Goal: Navigation & Orientation: Find specific page/section

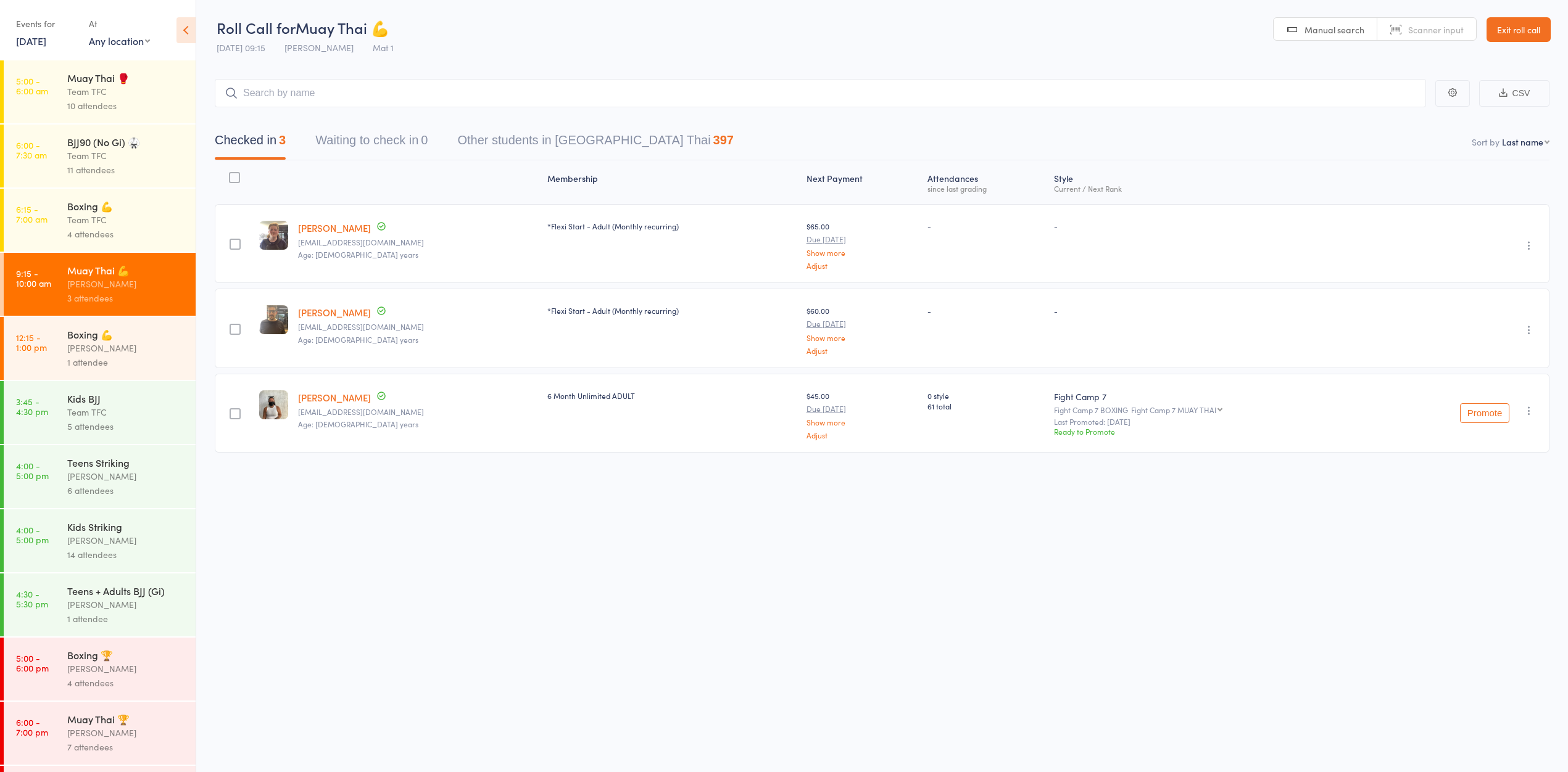
click at [478, 64] on main "CSV Checked in 3 Waiting to check in 0 Other students in Muay Thai 397 Sort by …" at bounding box center [882, 284] width 1372 height 447
click at [338, 226] on link "[PERSON_NAME]" at bounding box center [334, 227] width 73 height 13
click at [94, 99] on div "Team TFC" at bounding box center [126, 91] width 118 height 14
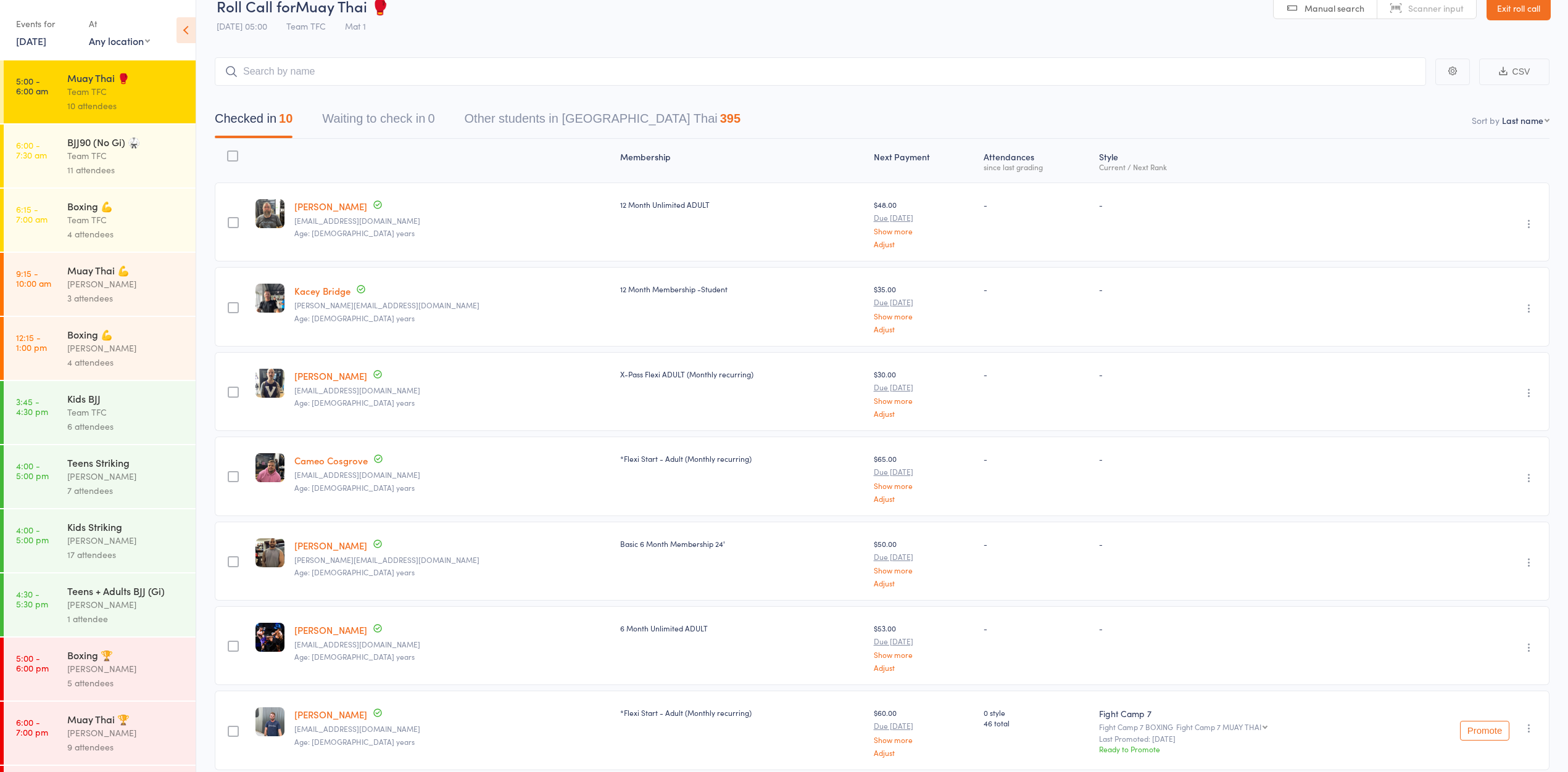
scroll to position [41, 0]
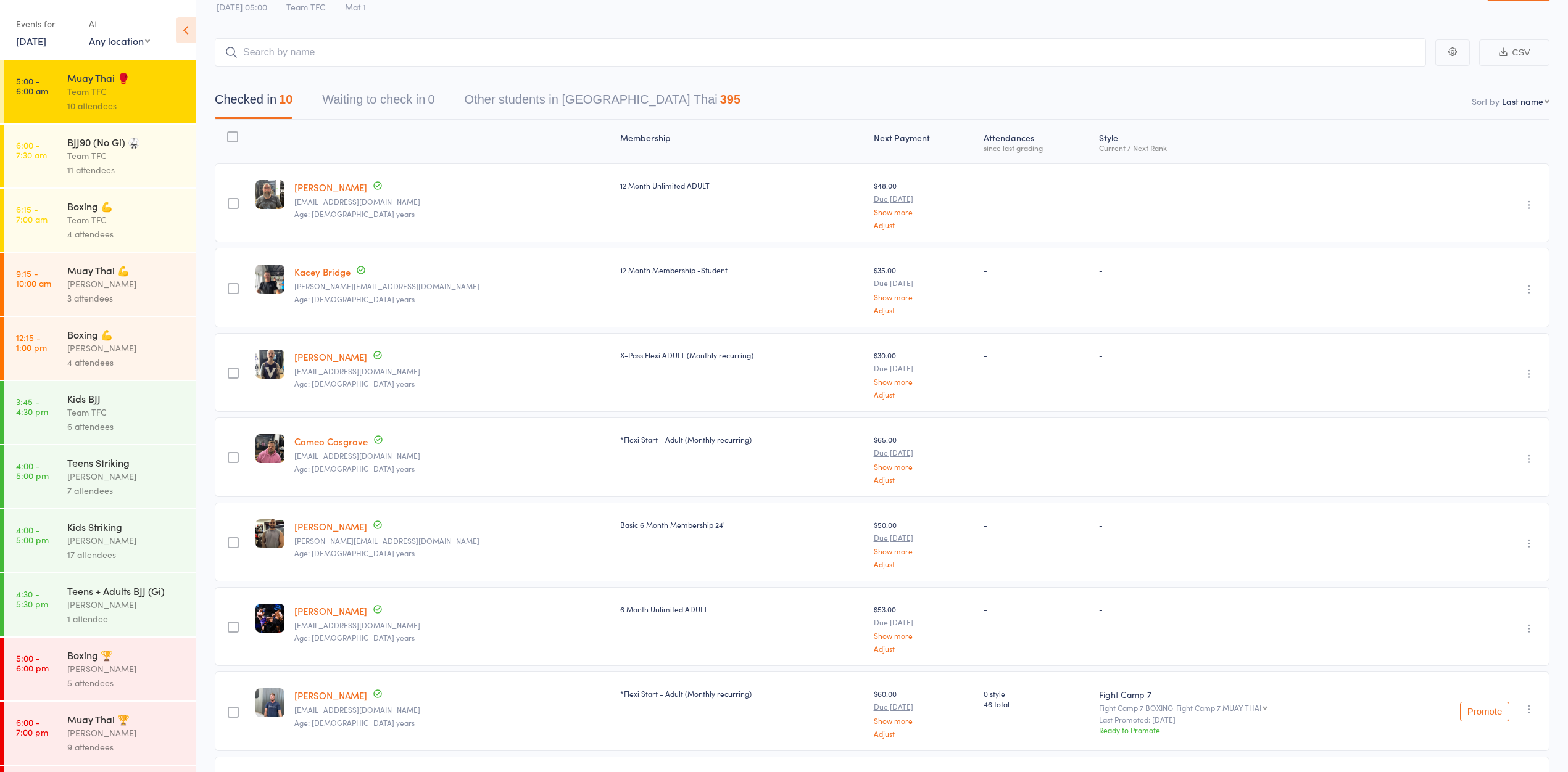
click at [108, 224] on div "Team TFC" at bounding box center [126, 220] width 118 height 14
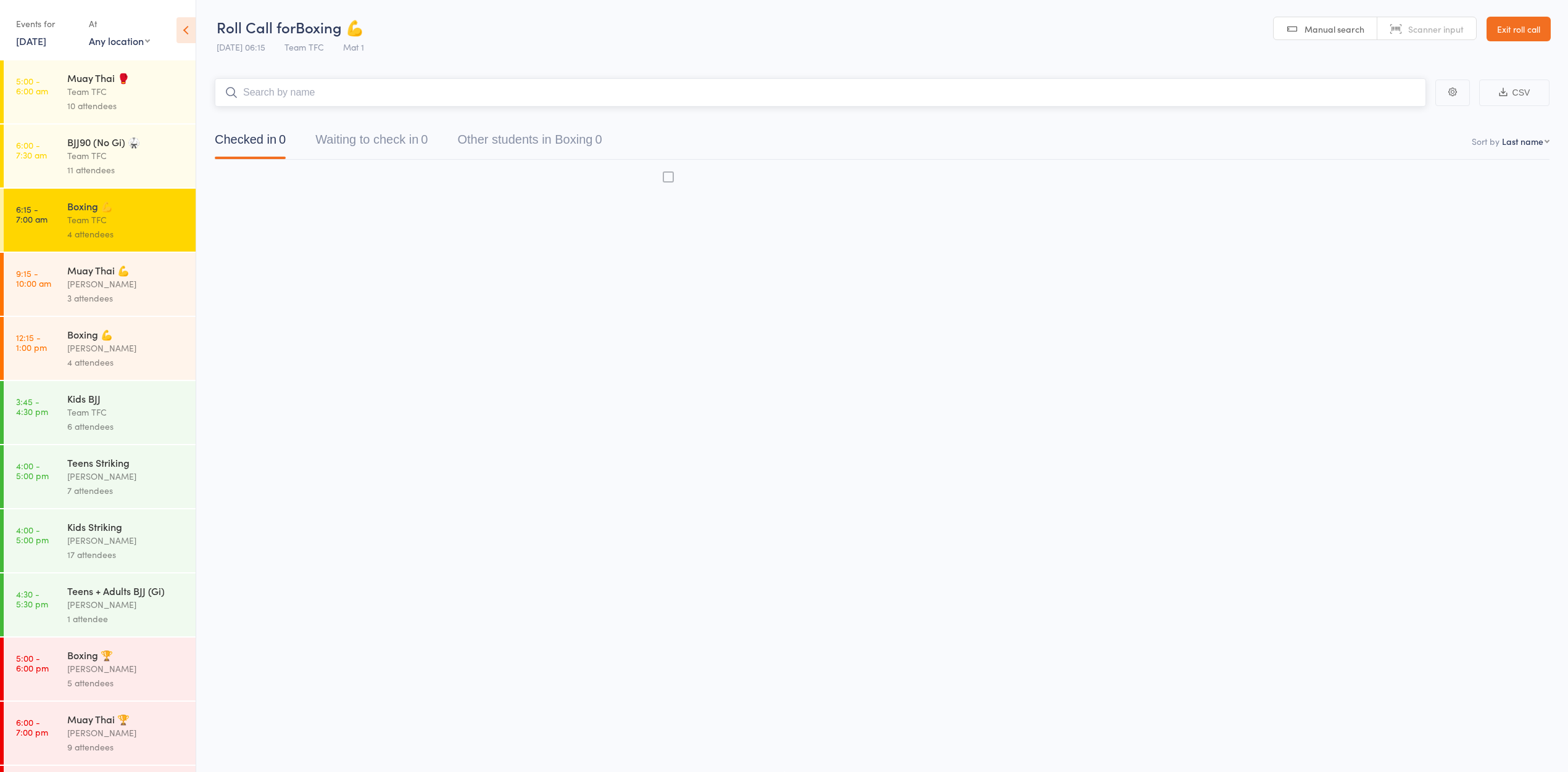
scroll to position [1, 0]
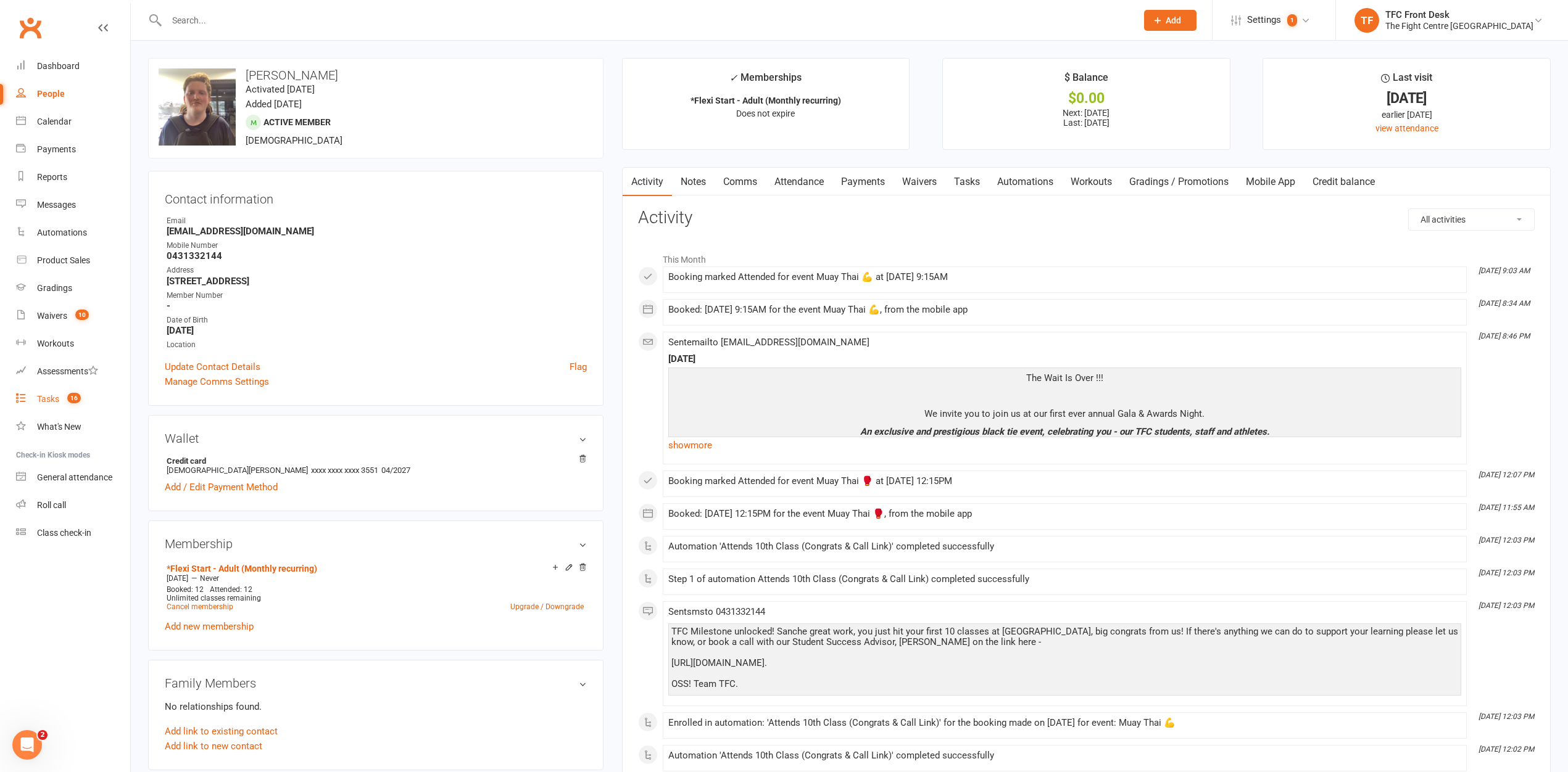
click at [59, 395] on link "Tasks 16" at bounding box center [73, 399] width 114 height 28
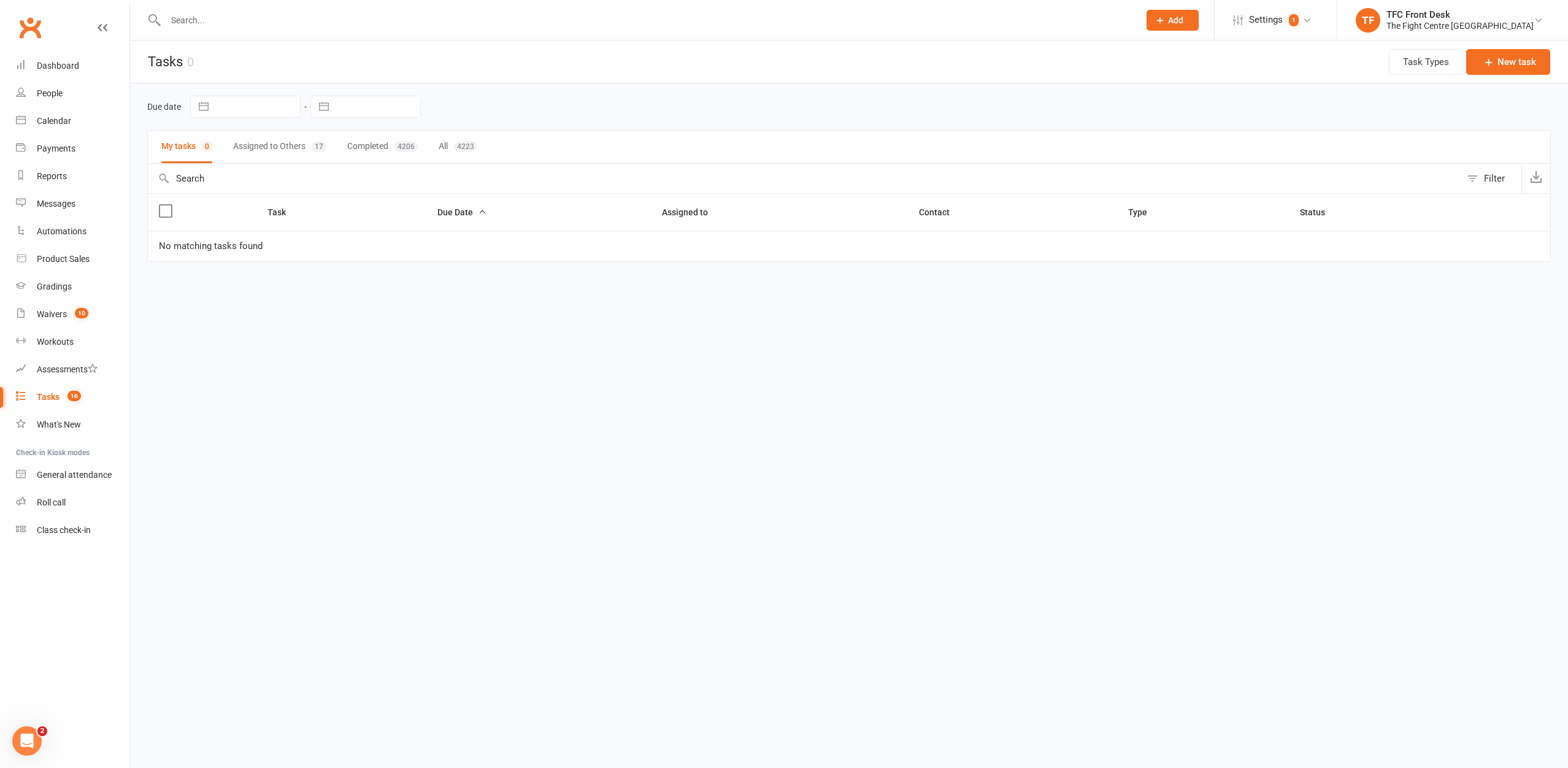
click at [288, 141] on button "Assigned to Others 17" at bounding box center [280, 147] width 94 height 32
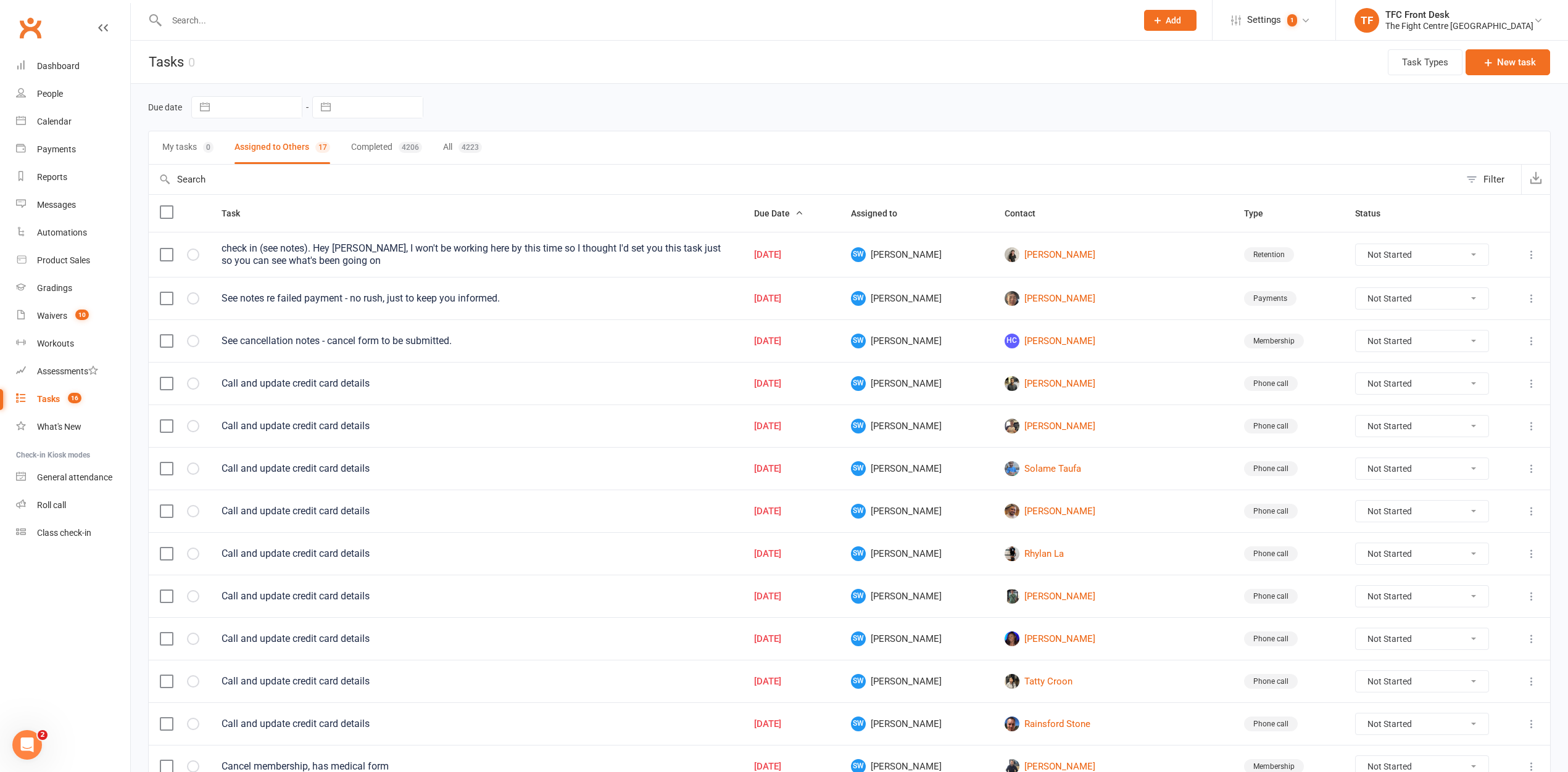
click at [181, 144] on button "My tasks 0" at bounding box center [188, 147] width 51 height 32
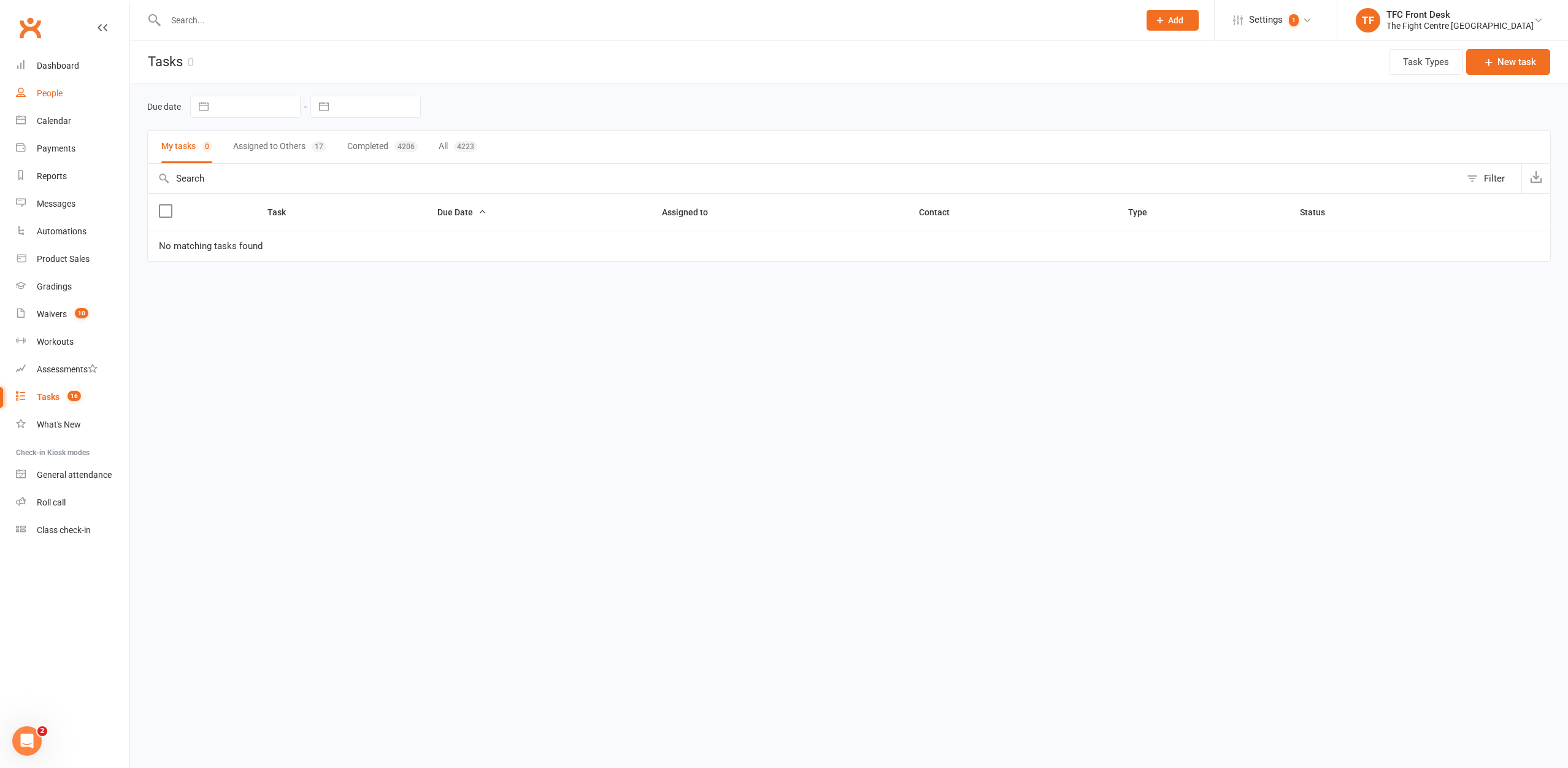
click at [56, 100] on link "People" at bounding box center [73, 94] width 114 height 28
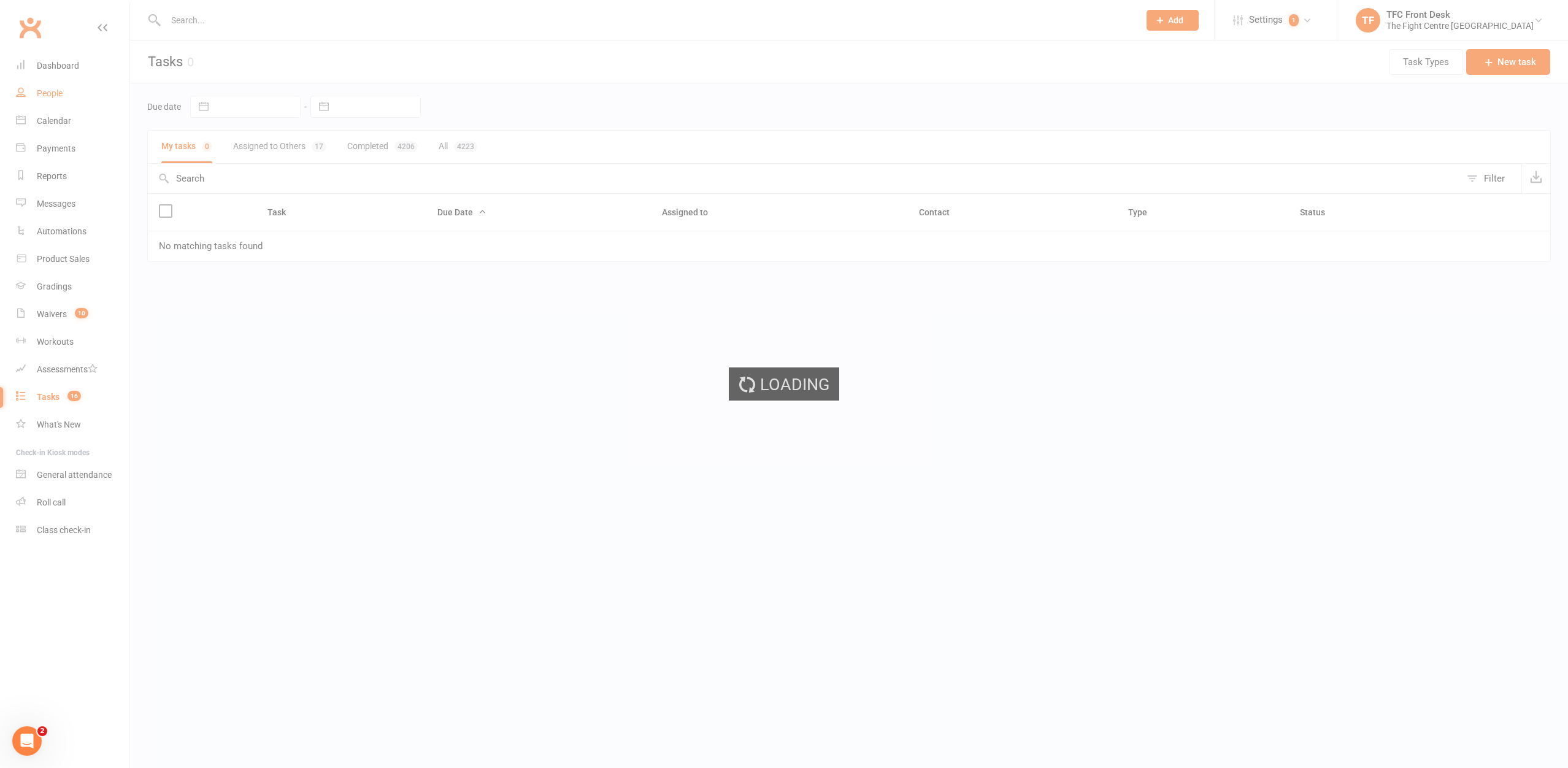
select select "25"
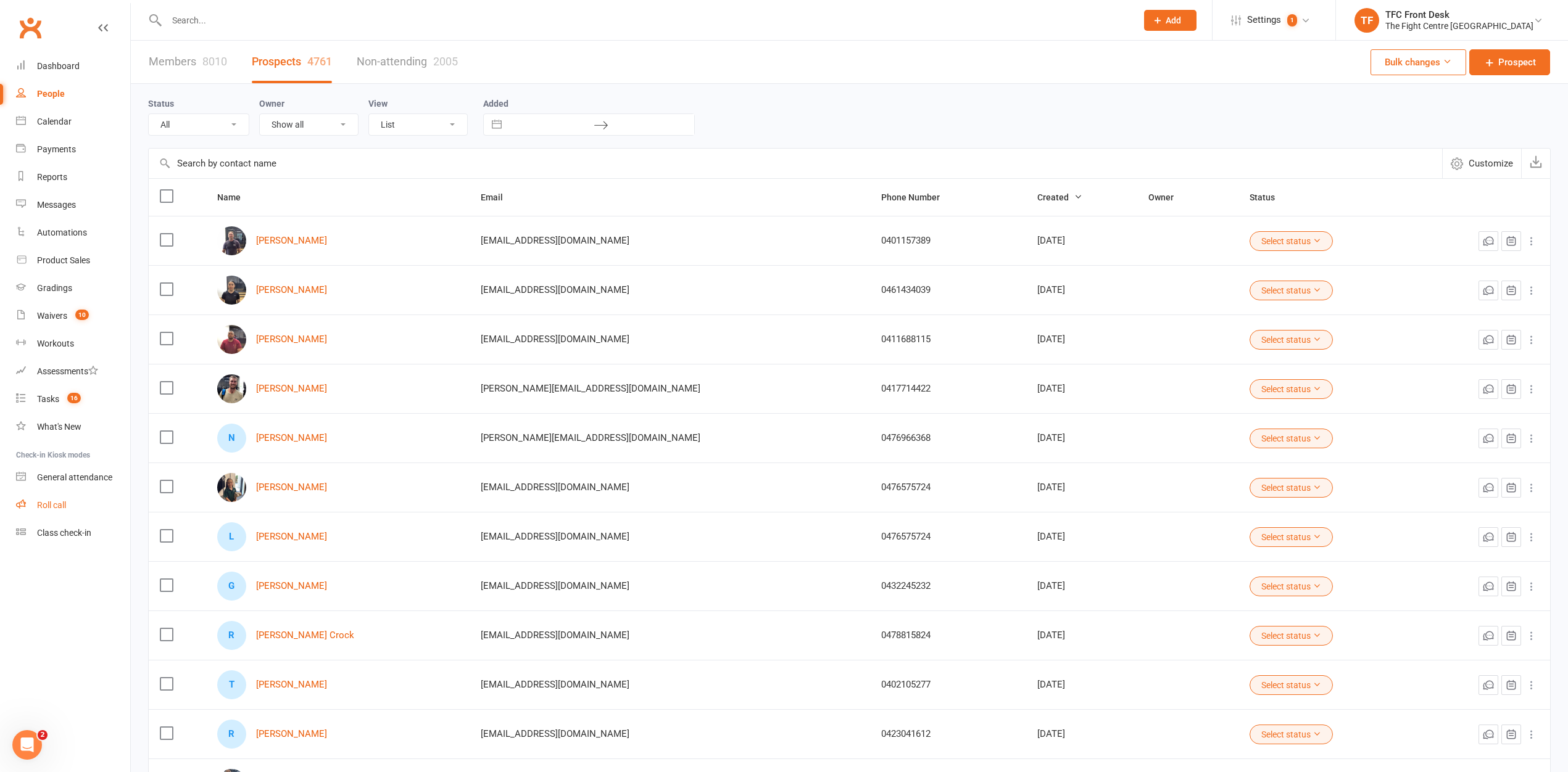
click at [93, 503] on link "Roll call" at bounding box center [73, 505] width 114 height 28
